Goal: Transaction & Acquisition: Purchase product/service

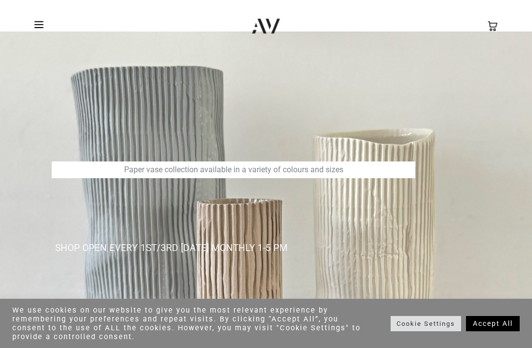
click at [483, 326] on link "Accept All" at bounding box center [493, 323] width 54 height 15
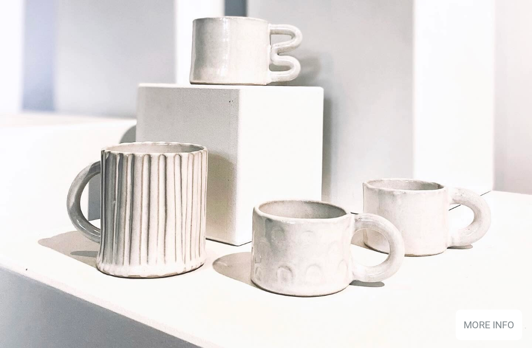
scroll to position [1602, 0]
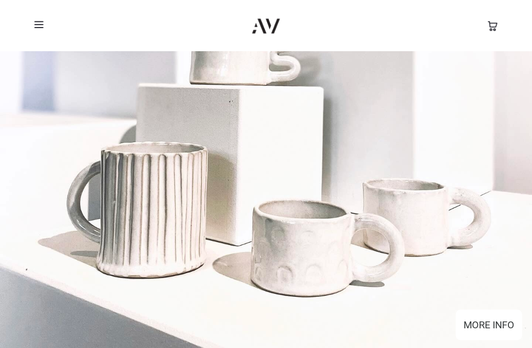
click at [472, 332] on div "MORE INFO" at bounding box center [488, 325] width 51 height 15
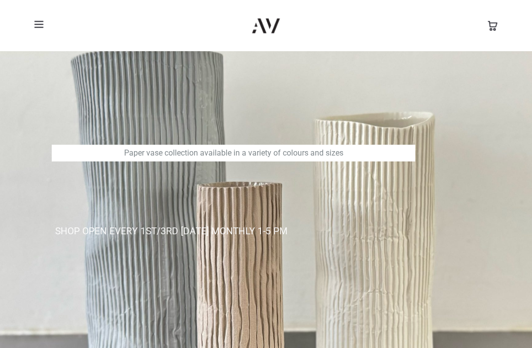
scroll to position [0, 0]
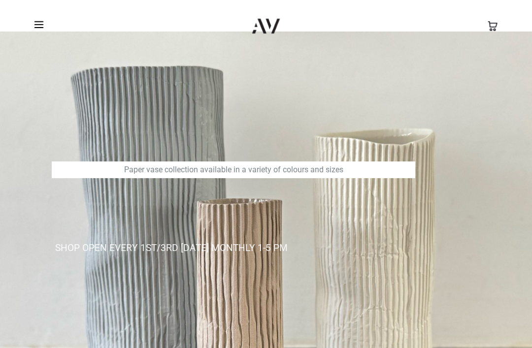
click at [32, 31] on div at bounding box center [102, 25] width 150 height 17
click at [43, 24] on span at bounding box center [41, 24] width 15 height 15
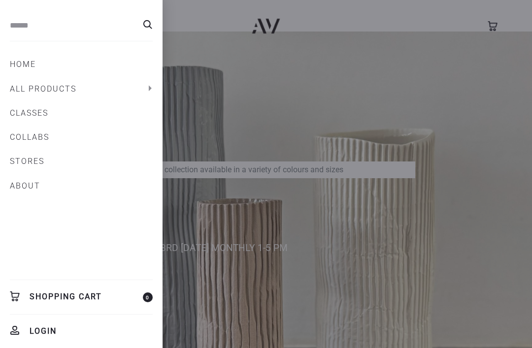
click at [148, 88] on button "Toggle" at bounding box center [149, 88] width 17 height 16
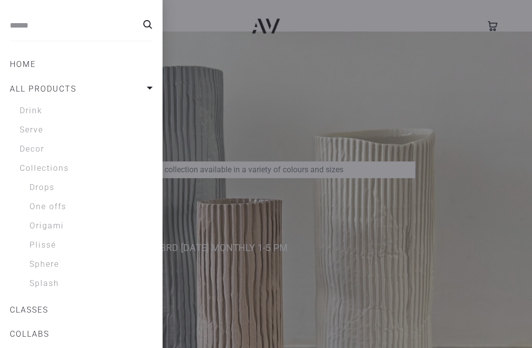
click at [26, 113] on link "Drink" at bounding box center [86, 111] width 133 height 12
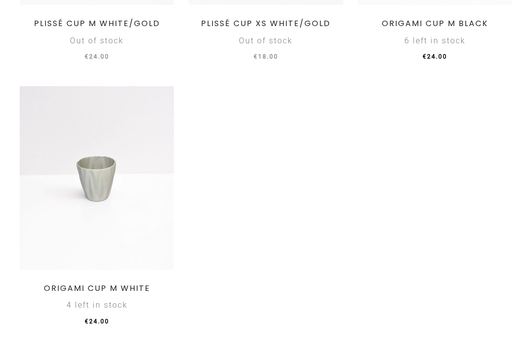
scroll to position [2123, 0]
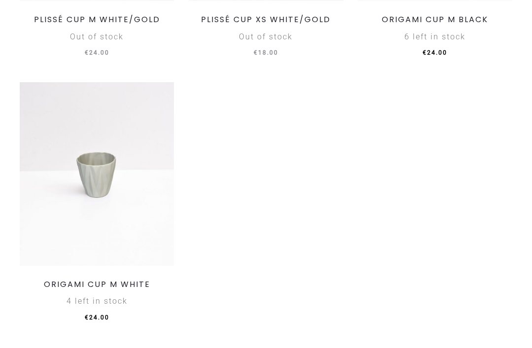
click at [85, 179] on img at bounding box center [97, 174] width 154 height 184
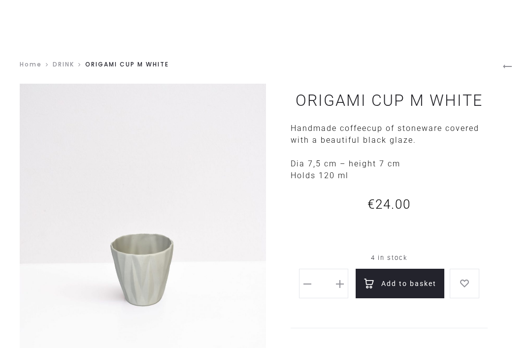
scroll to position [14, 0]
